Goal: Answer question/provide support

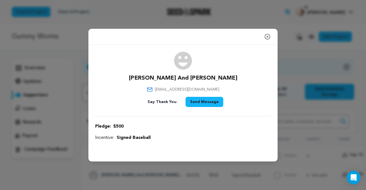
scroll to position [75, 0]
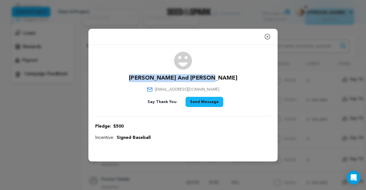
click at [268, 37] on icon "button" at bounding box center [267, 36] width 5 height 5
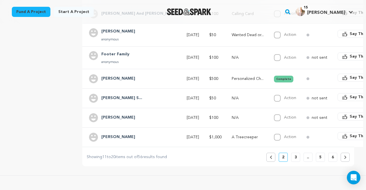
scroll to position [222, 0]
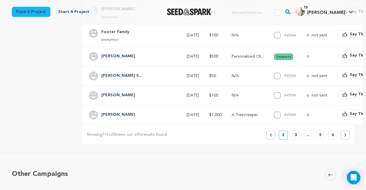
click at [298, 137] on button "3" at bounding box center [295, 134] width 9 height 9
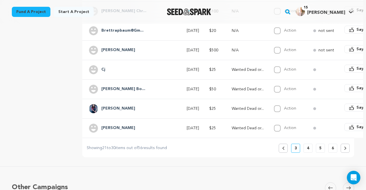
scroll to position [209, 0]
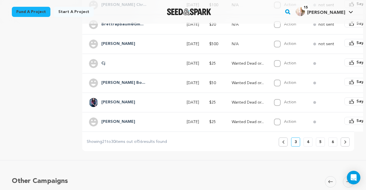
click at [312, 143] on button "4" at bounding box center [308, 141] width 9 height 9
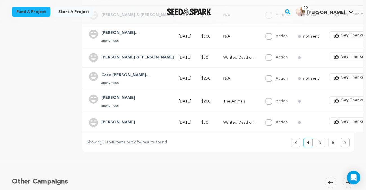
scroll to position [247, 0]
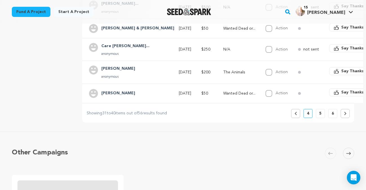
click at [322, 114] on p "5" at bounding box center [321, 113] width 2 height 6
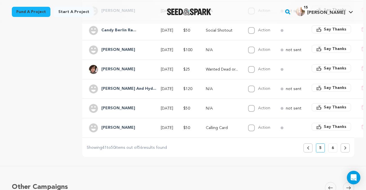
scroll to position [210, 0]
click at [334, 148] on p "6" at bounding box center [333, 147] width 2 height 6
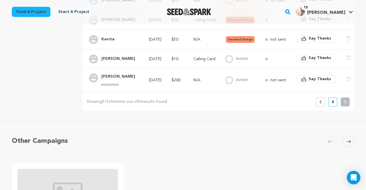
scroll to position [216, 0]
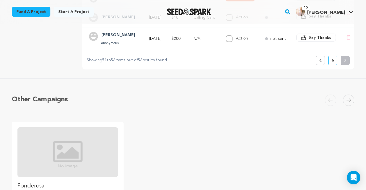
click at [325, 61] on button "Previous" at bounding box center [320, 60] width 9 height 9
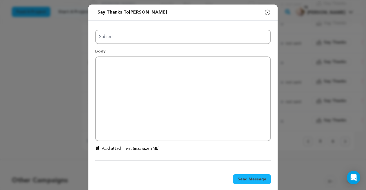
type input "Thanks for your support!"
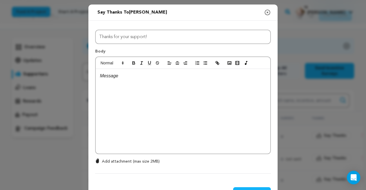
scroll to position [0, 0]
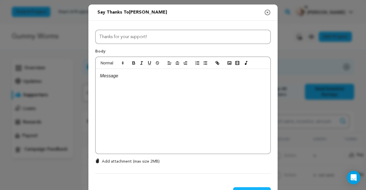
click at [267, 13] on icon "button" at bounding box center [267, 12] width 7 height 7
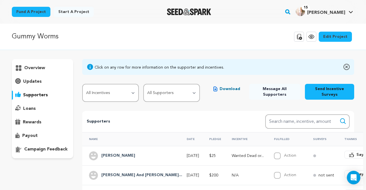
click at [116, 177] on h4 "[PERSON_NAME] And [PERSON_NAME]..." at bounding box center [141, 175] width 81 height 7
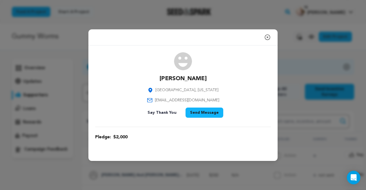
click at [269, 35] on icon "button" at bounding box center [267, 37] width 7 height 7
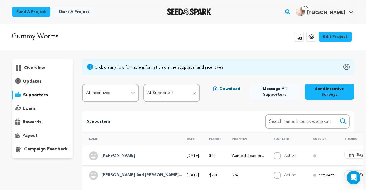
click at [111, 172] on h4 "[PERSON_NAME] And [PERSON_NAME]..." at bounding box center [141, 175] width 81 height 7
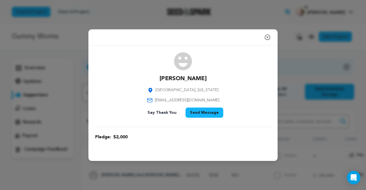
click at [111, 172] on div "Close modal [PERSON_NAME] [GEOGRAPHIC_DATA], [US_STATE] [EMAIL_ADDRESS][DOMAIN_…" at bounding box center [183, 95] width 366 height 190
click at [267, 38] on icon "button" at bounding box center [267, 37] width 7 height 7
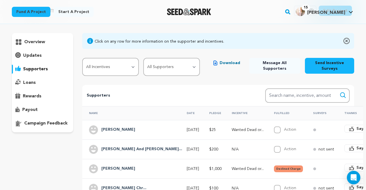
scroll to position [44, 0]
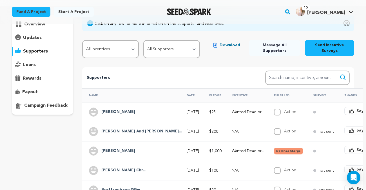
click at [209, 129] on span "$200" at bounding box center [213, 131] width 9 height 4
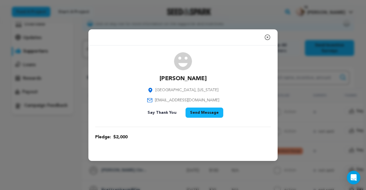
click at [271, 107] on div "[PERSON_NAME] [GEOGRAPHIC_DATA], [US_STATE] [EMAIL_ADDRESS][DOMAIN_NAME] Say Th…" at bounding box center [183, 86] width 176 height 68
click at [302, 110] on div "Close modal [PERSON_NAME] [GEOGRAPHIC_DATA], [US_STATE] [EMAIL_ADDRESS][DOMAIN_…" at bounding box center [183, 95] width 366 height 190
click at [269, 38] on icon "button" at bounding box center [267, 37] width 7 height 7
